Goal: Find specific page/section: Find specific page/section

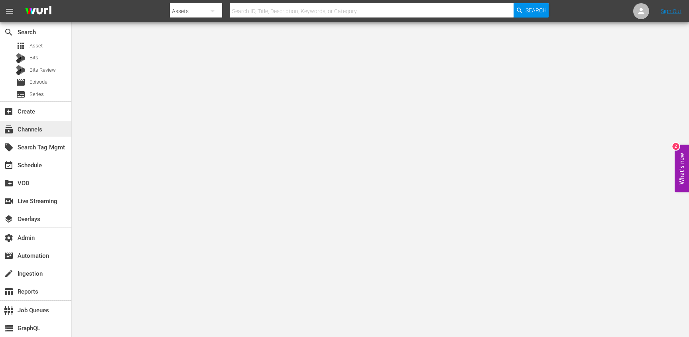
click at [37, 129] on div "subscriptions Channels" at bounding box center [22, 128] width 45 height 7
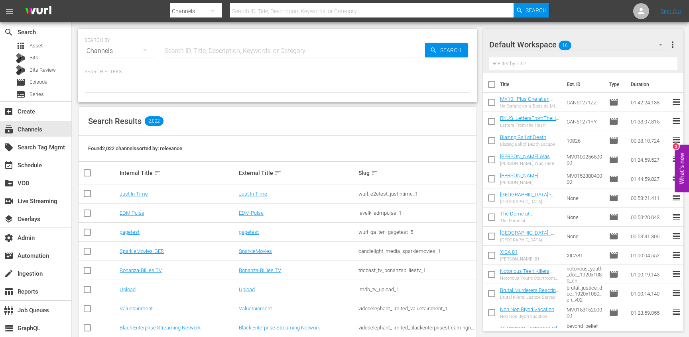
click at [191, 51] on input "text" at bounding box center [294, 50] width 262 height 19
type input "crimef"
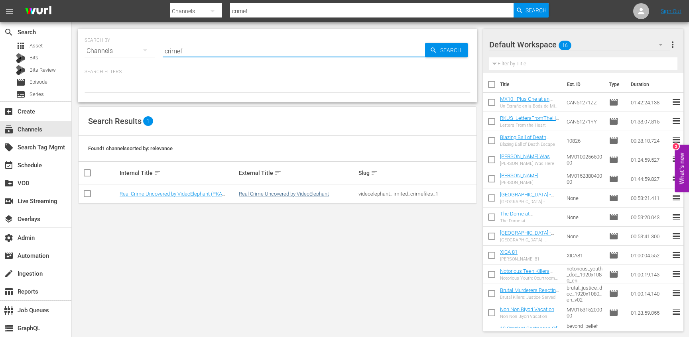
type input "crimef"
click at [288, 195] on link "Real Crime Uncovered by VideoElephant" at bounding box center [284, 194] width 90 height 6
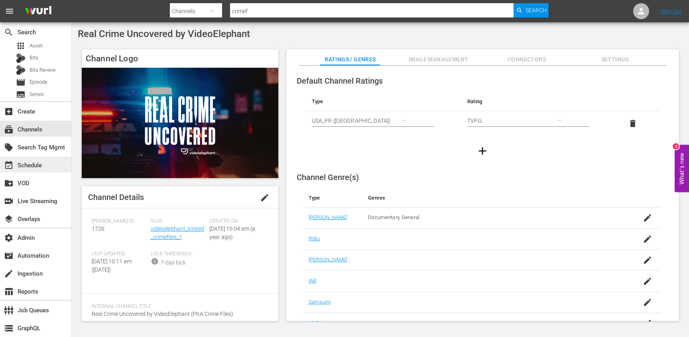
click at [38, 168] on div "event_available Schedule" at bounding box center [22, 164] width 45 height 7
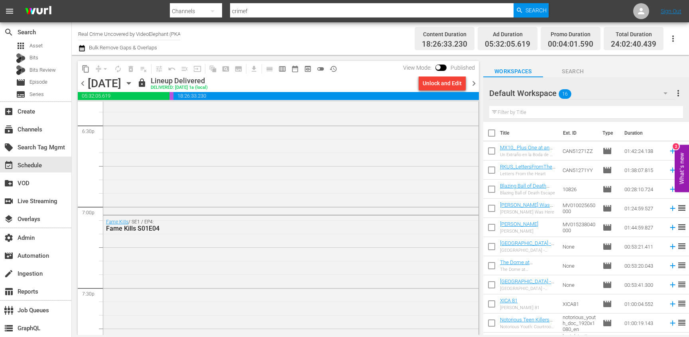
scroll to position [2986, 0]
